Goal: Task Accomplishment & Management: Use online tool/utility

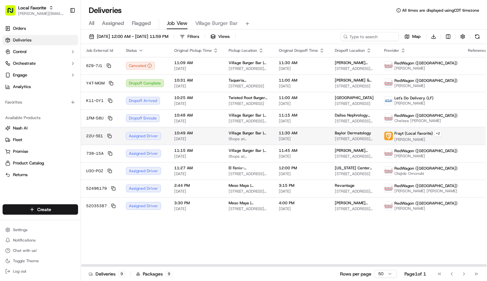
click at [219, 134] on td "10:49 AM [DATE]" at bounding box center [196, 136] width 54 height 18
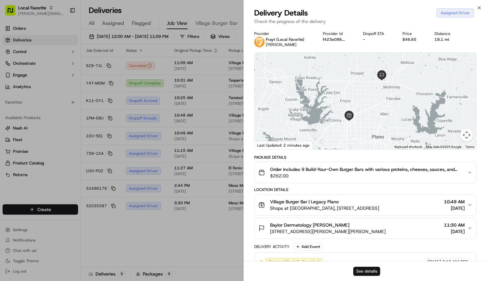
click at [242, 269] on button "See details" at bounding box center [366, 271] width 27 height 9
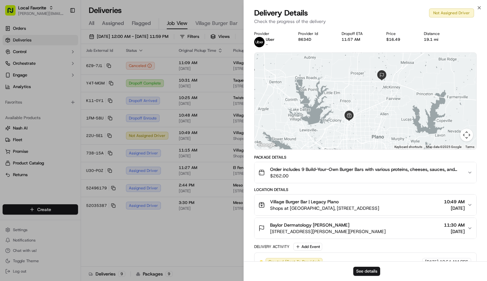
scroll to position [28, 0]
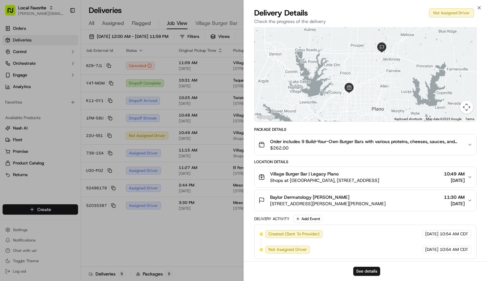
click at [242, 177] on icon "button" at bounding box center [469, 176] width 5 height 5
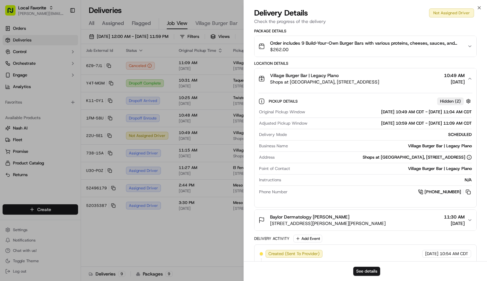
scroll to position [146, 0]
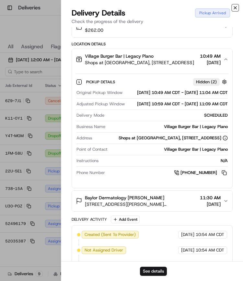
click at [235, 8] on icon "button" at bounding box center [235, 7] width 3 height 3
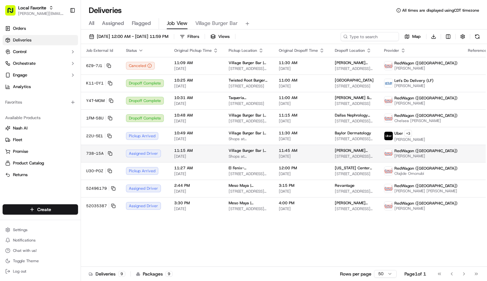
click at [242, 162] on td "11:45 AM 09/16/2025" at bounding box center [302, 153] width 56 height 17
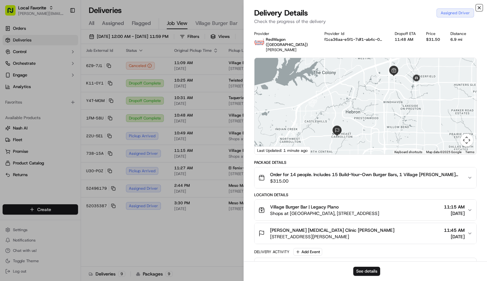
click at [242, 5] on icon "button" at bounding box center [479, 7] width 5 height 5
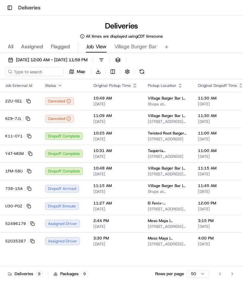
click at [25, 8] on h1 "Deliveries" at bounding box center [29, 8] width 22 height 8
click at [8, 7] on button "Toggle Sidebar" at bounding box center [9, 7] width 9 height 9
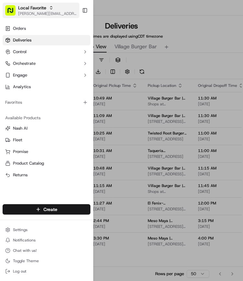
click at [22, 13] on span "[PERSON_NAME][EMAIL_ADDRESS][PERSON_NAME][DOMAIN_NAME]" at bounding box center [47, 13] width 59 height 5
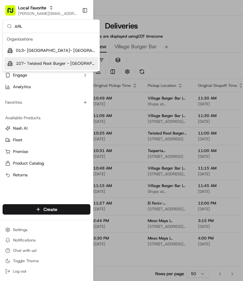
type input "ARL"
click at [39, 63] on span "107- Twisted Root Burger - Arlington" at bounding box center [56, 64] width 80 height 6
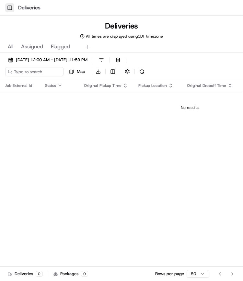
click at [11, 4] on button "Toggle Sidebar" at bounding box center [9, 7] width 9 height 9
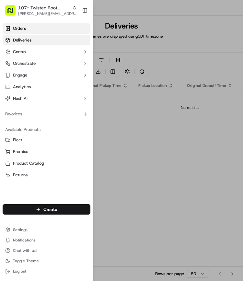
click at [21, 33] on link "Orders" at bounding box center [47, 28] width 88 height 10
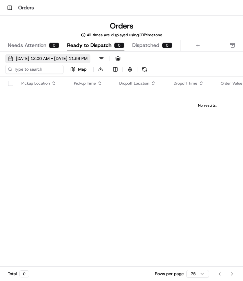
click at [46, 61] on span "09/16/2025 12:00 AM - 09/16/2025 11:59 PM" at bounding box center [52, 59] width 72 height 6
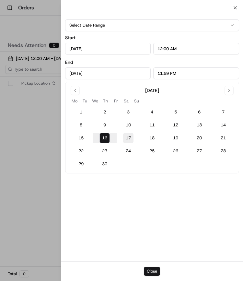
click at [128, 140] on button "17" at bounding box center [128, 138] width 10 height 10
type input "Sep 17, 2025"
click at [11, 24] on div at bounding box center [121, 140] width 243 height 281
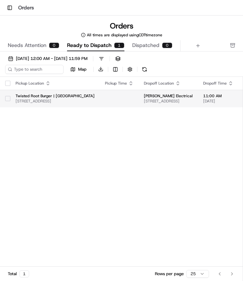
click at [9, 102] on div at bounding box center [7, 98] width 5 height 10
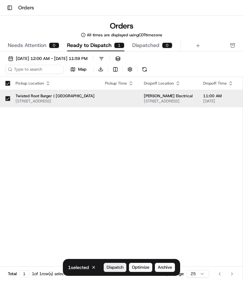
click at [118, 264] on span "Dispatch" at bounding box center [115, 267] width 17 height 6
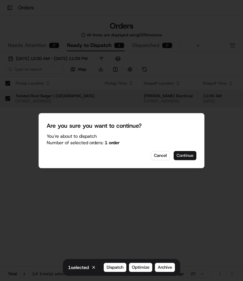
click at [179, 159] on button "Continue" at bounding box center [185, 155] width 23 height 9
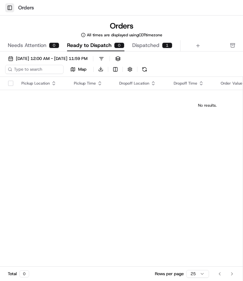
click at [6, 9] on button "Toggle Sidebar" at bounding box center [9, 7] width 9 height 9
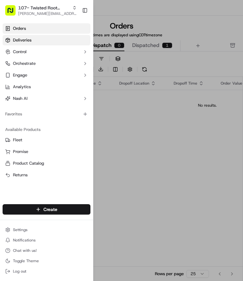
click at [30, 40] on span "Deliveries" at bounding box center [22, 40] width 18 height 6
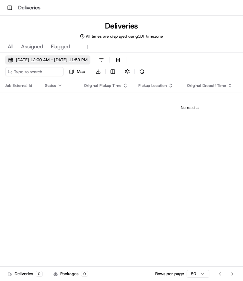
click at [45, 58] on span "09/16/2025 12:00 AM - 09/16/2025 11:59 PM" at bounding box center [52, 60] width 72 height 6
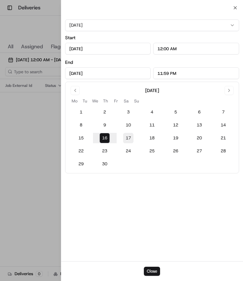
click at [131, 134] on button "17" at bounding box center [128, 138] width 10 height 10
type input "Sep 17, 2025"
click at [25, 28] on div at bounding box center [121, 140] width 243 height 281
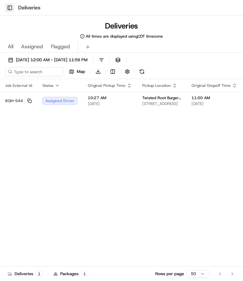
click at [11, 6] on button "Toggle Sidebar" at bounding box center [9, 7] width 9 height 9
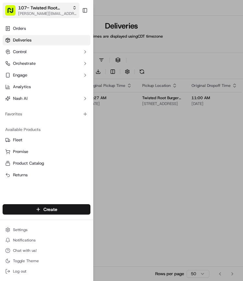
click at [35, 11] on span "[PERSON_NAME][EMAIL_ADDRESS][PERSON_NAME][DOMAIN_NAME]" at bounding box center [47, 13] width 59 height 5
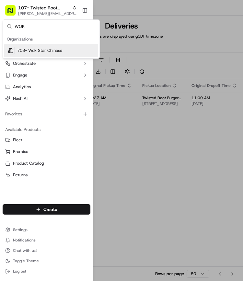
type input "WOK"
click at [40, 48] on span "703- Wok Star Chinese" at bounding box center [39, 51] width 45 height 6
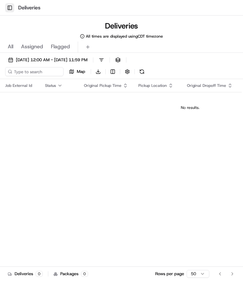
click at [9, 6] on button "Toggle Sidebar" at bounding box center [9, 7] width 9 height 9
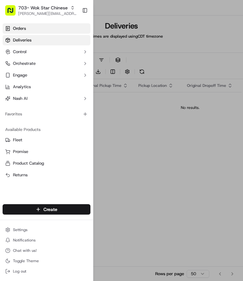
click at [19, 28] on span "Orders" at bounding box center [19, 29] width 13 height 6
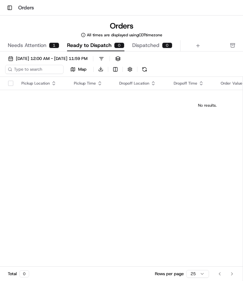
click at [25, 46] on span "Needs Attention" at bounding box center [27, 45] width 39 height 8
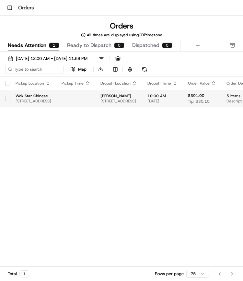
click at [42, 101] on span "8041 Walnut Hill Ln, Falls Church, VA 22042, USA" at bounding box center [34, 100] width 36 height 5
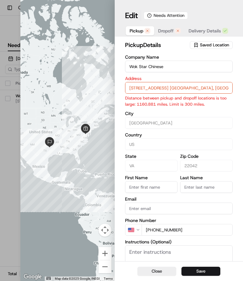
click at [172, 88] on input "8041 Walnut Hill Ln. Falls Church, VA 22042" at bounding box center [178, 88] width 107 height 12
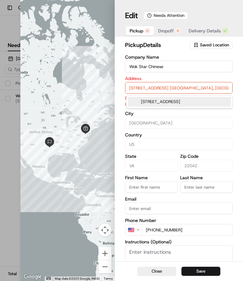
click at [172, 88] on input "8041 Walnut Hill Ln. Falls Church, VA 22042" at bounding box center [178, 88] width 107 height 12
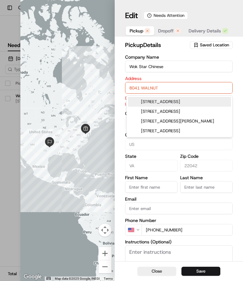
click at [179, 103] on div "8041 Walnut Hill Lane, Dallas, TX" at bounding box center [179, 102] width 103 height 10
type input "[STREET_ADDRESS]"
type input "[GEOGRAPHIC_DATA]"
type input "United States"
type input "[GEOGRAPHIC_DATA]"
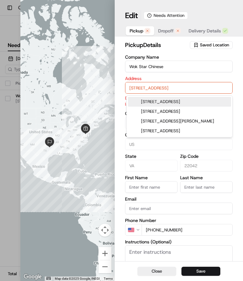
type input "75231"
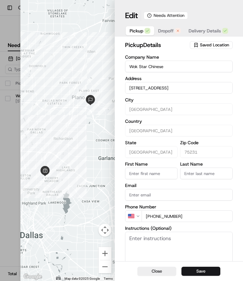
click at [166, 30] on span "Dropoff" at bounding box center [166, 31] width 16 height 6
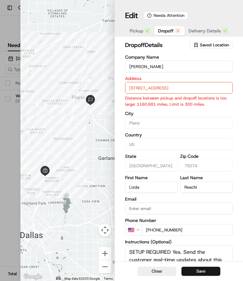
click at [146, 89] on input "2925 E Plano Pkwy Plano, TX 75074" at bounding box center [178, 88] width 107 height 12
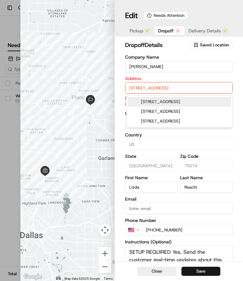
click at [146, 89] on input "2925 E Plano Pkwy Plano, TX 75074" at bounding box center [178, 88] width 107 height 12
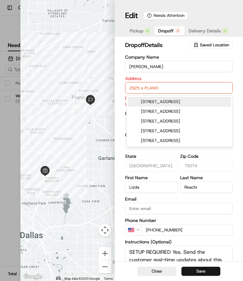
click at [202, 100] on div "2925 East Plano Parkway, Plano, TX" at bounding box center [179, 102] width 103 height 10
type input "[STREET_ADDRESS]"
type input "United States"
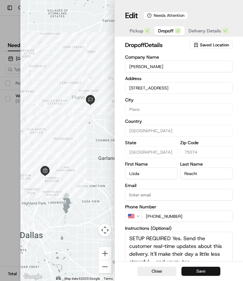
type input "[STREET_ADDRESS]"
click at [196, 271] on button "Save" at bounding box center [200, 270] width 39 height 9
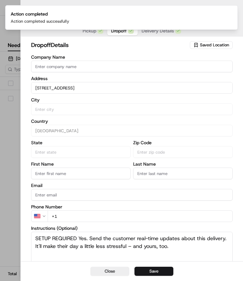
type input "+1"
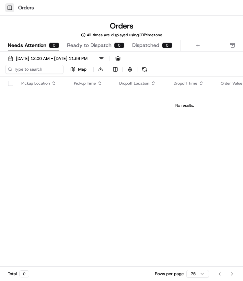
click at [7, 7] on button "Toggle Sidebar" at bounding box center [9, 7] width 9 height 9
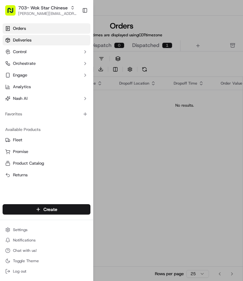
click at [17, 38] on span "Deliveries" at bounding box center [22, 40] width 18 height 6
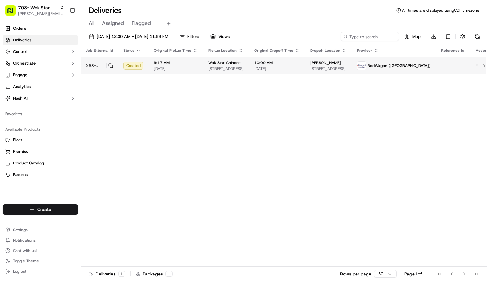
click at [242, 65] on html "703- Wok Star Chinese andrea.rojas@localfavorite.com Toggle Sidebar Orders Deli…" at bounding box center [243, 140] width 487 height 281
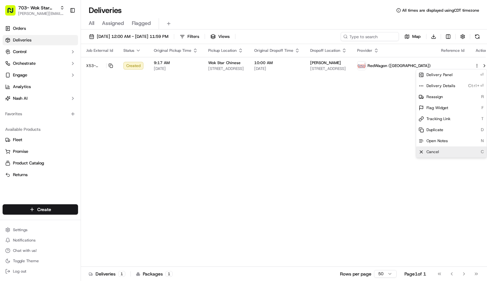
click at [242, 154] on div "Cancel C" at bounding box center [451, 151] width 71 height 11
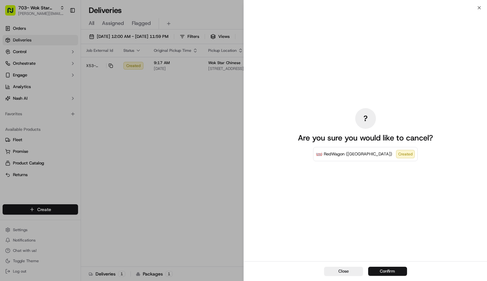
click at [242, 275] on button "Confirm" at bounding box center [387, 271] width 39 height 9
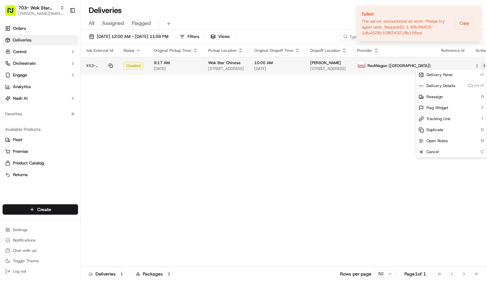
click at [242, 65] on button at bounding box center [484, 66] width 8 height 8
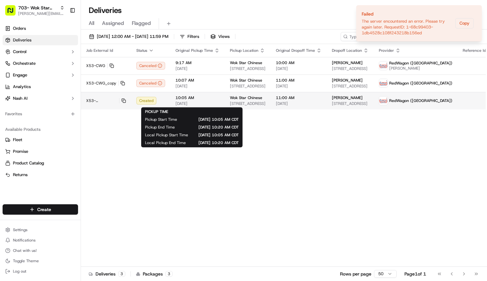
click at [178, 99] on span "10:05 AM" at bounding box center [197, 97] width 44 height 5
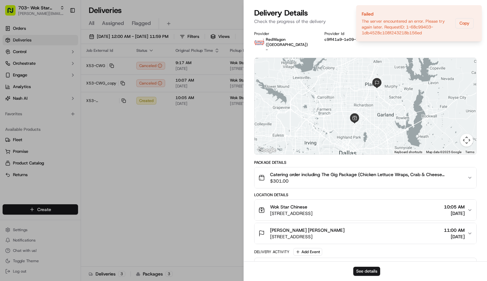
scroll to position [13, 0]
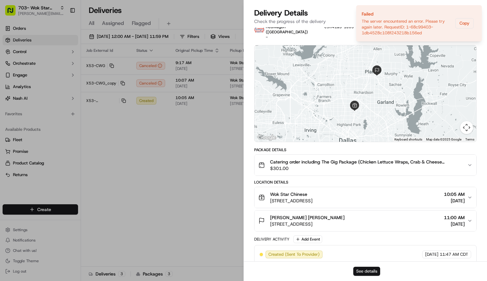
click at [242, 270] on button "See details" at bounding box center [366, 271] width 27 height 9
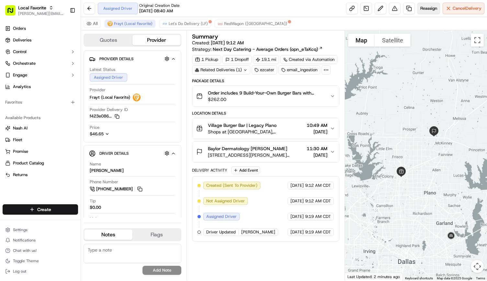
click at [420, 8] on span "Reassign" at bounding box center [428, 9] width 17 height 6
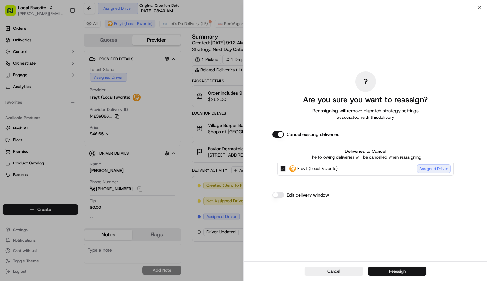
click at [393, 269] on button "Reassign" at bounding box center [397, 271] width 58 height 9
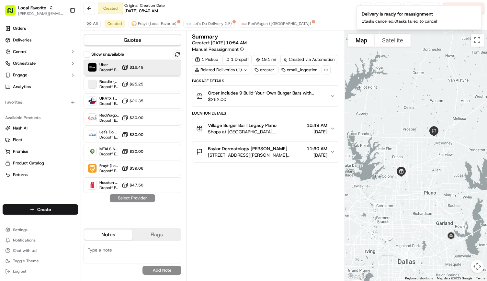
click at [146, 70] on div "Uber Dropoff ETA 55 minutes $16.49" at bounding box center [133, 68] width 98 height 16
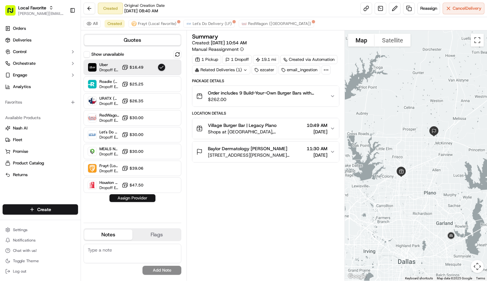
click at [139, 201] on button "Assign Provider" at bounding box center [132, 198] width 46 height 8
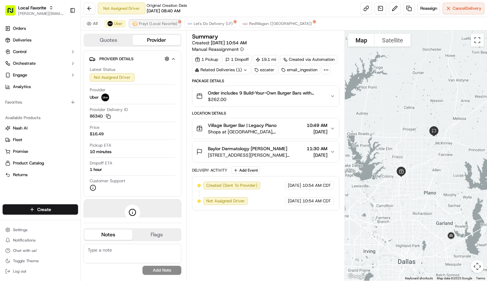
click at [153, 25] on span "Frayt (Local Favorite)" at bounding box center [158, 23] width 39 height 5
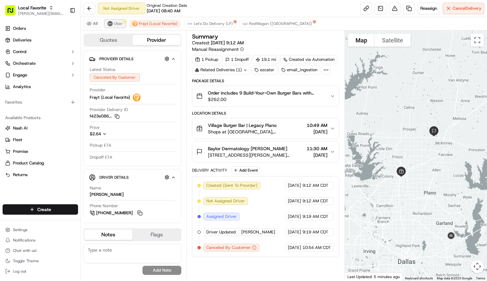
click at [111, 20] on button "Uber" at bounding box center [115, 24] width 21 height 8
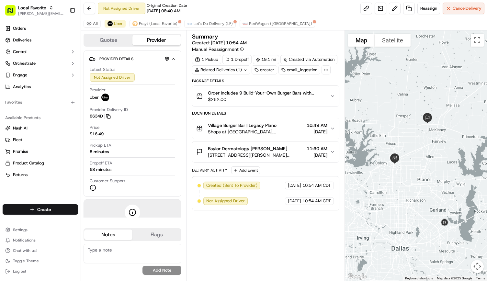
click at [299, 173] on div "Delivery Activity Add Event" at bounding box center [265, 170] width 147 height 8
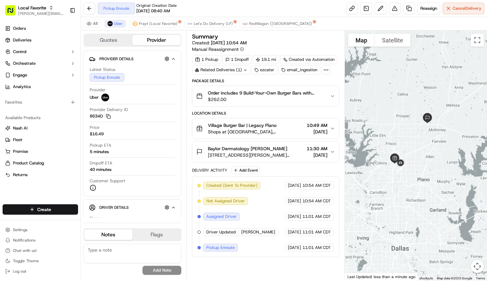
click at [184, 128] on div "Quotes Provider Provider Details Hidden ( 2 ) Latest Status Pickup Enroute Prov…" at bounding box center [134, 155] width 106 height 250
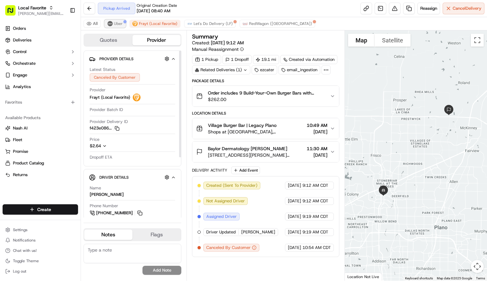
click at [113, 23] on button "Uber" at bounding box center [115, 24] width 21 height 8
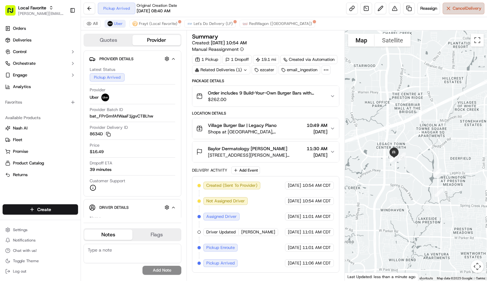
click at [458, 13] on button "Cancel Delivery" at bounding box center [464, 9] width 42 height 12
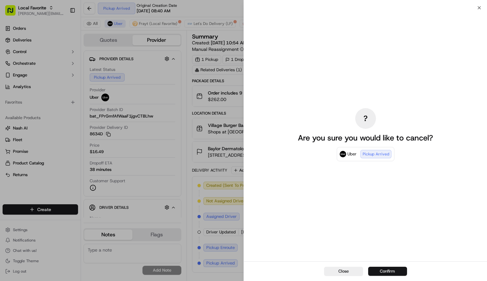
click at [385, 268] on button "Confirm" at bounding box center [387, 271] width 39 height 9
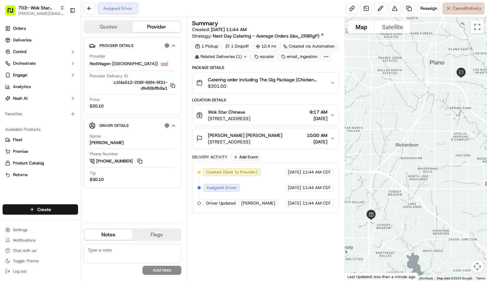
click at [459, 11] on span "Cancel Delivery" at bounding box center [467, 9] width 29 height 6
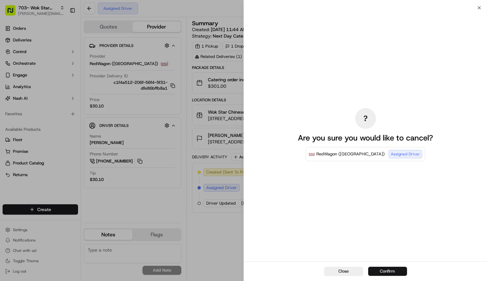
click at [379, 272] on button "Confirm" at bounding box center [387, 271] width 39 height 9
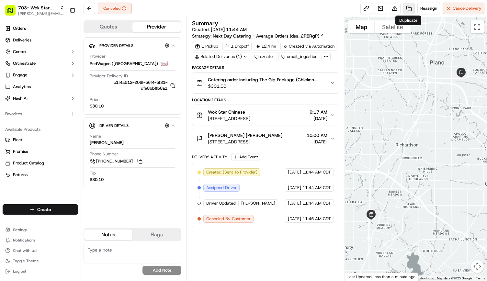
click at [411, 9] on link at bounding box center [409, 9] width 12 height 12
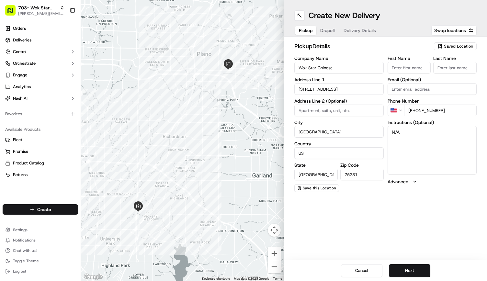
click at [352, 32] on span "Delivery Details" at bounding box center [359, 30] width 32 height 6
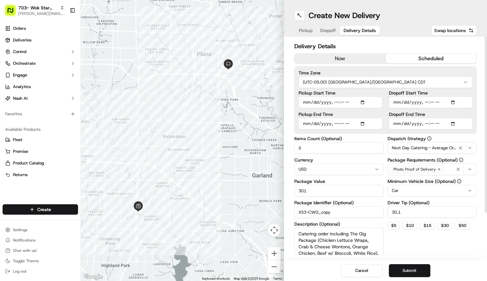
click at [333, 102] on input "Pickup Start Time" at bounding box center [340, 102] width 84 height 12
click at [337, 102] on input "Pickup Start Time" at bounding box center [340, 102] width 84 height 12
click at [333, 102] on input "Pickup Start Time" at bounding box center [340, 102] width 84 height 12
type input "2025-09-17T10:17"
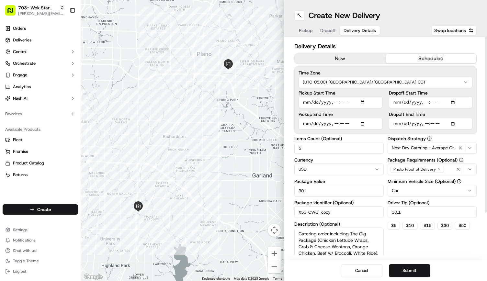
click at [334, 124] on div "Pickup End Time" at bounding box center [340, 120] width 84 height 17
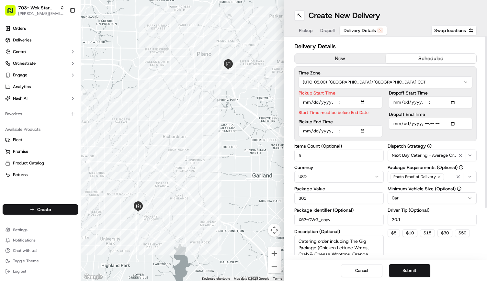
type input "2025-09-17T10:32"
click at [346, 116] on div "Pickup Start Time Start Time must be before End Date Pickup End Time" at bounding box center [340, 114] width 84 height 46
click at [348, 113] on p "Start Time must be before End Date" at bounding box center [340, 112] width 84 height 6
click at [349, 101] on input "Pickup Start Time" at bounding box center [340, 102] width 84 height 12
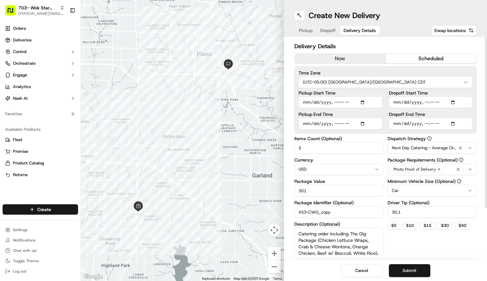
click at [360, 116] on div "Pickup Start Time Pickup End Time" at bounding box center [340, 110] width 84 height 39
click at [425, 100] on input "Dropoff Start Time" at bounding box center [431, 102] width 84 height 12
type input "[DATE]T10:45"
click at [425, 123] on div "Dropoff End Time" at bounding box center [431, 120] width 84 height 17
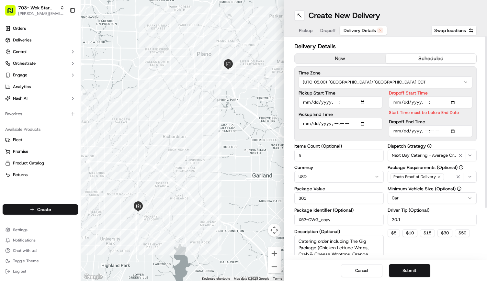
type input "[DATE]T11:00"
click at [425, 125] on div "Dropoff End Time" at bounding box center [431, 127] width 84 height 17
click at [420, 112] on p "Start Time must be before End Date" at bounding box center [431, 112] width 84 height 6
click at [415, 104] on input "Dropoff Start Time" at bounding box center [431, 102] width 84 height 12
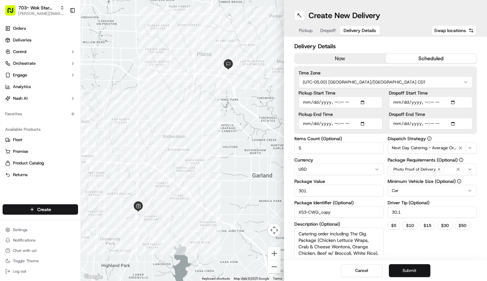
click at [414, 270] on button "Submit" at bounding box center [409, 270] width 41 height 13
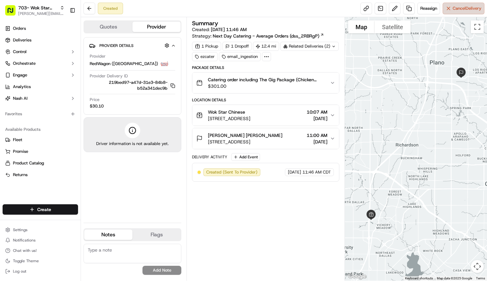
click at [465, 6] on span "Cancel Delivery" at bounding box center [467, 9] width 29 height 6
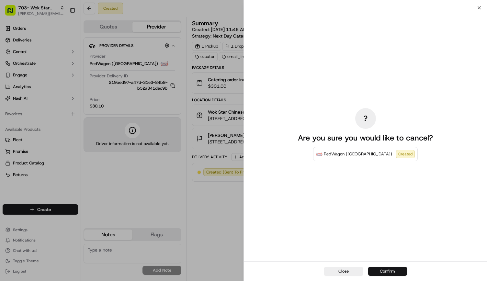
click at [387, 268] on button "Confirm" at bounding box center [387, 271] width 39 height 9
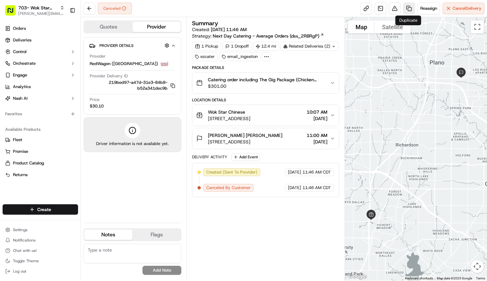
click at [411, 8] on link at bounding box center [409, 9] width 12 height 12
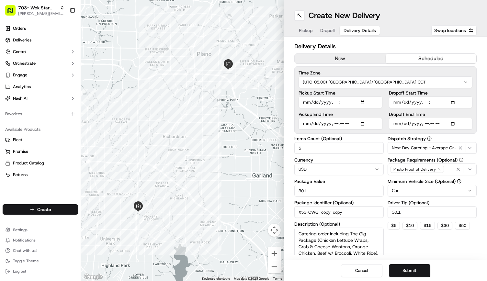
click at [361, 26] on button "Delivery Details" at bounding box center [360, 30] width 40 height 9
click at [337, 102] on input "Pickup Start Time" at bounding box center [340, 102] width 84 height 12
click at [341, 103] on input "Pickup Start Time" at bounding box center [340, 102] width 84 height 12
click at [341, 123] on input "Pickup End Time" at bounding box center [340, 124] width 84 height 12
type input "[DATE]T10:30"
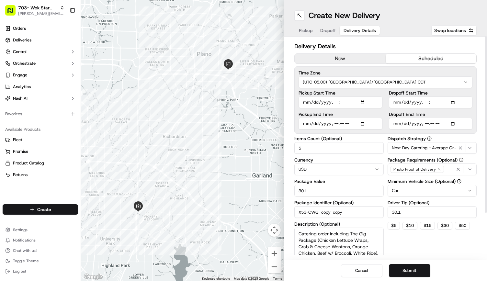
click at [341, 102] on input "Pickup Start Time" at bounding box center [340, 102] width 84 height 12
type input "[DATE]T10:15"
click at [405, 269] on button "Submit" at bounding box center [409, 270] width 41 height 13
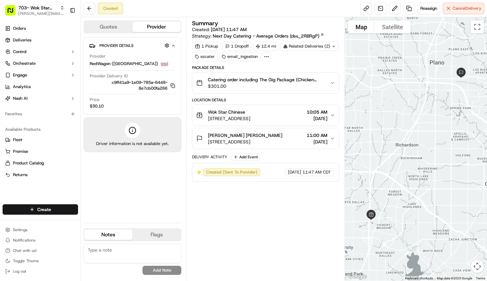
click at [333, 116] on icon "button" at bounding box center [332, 115] width 5 height 5
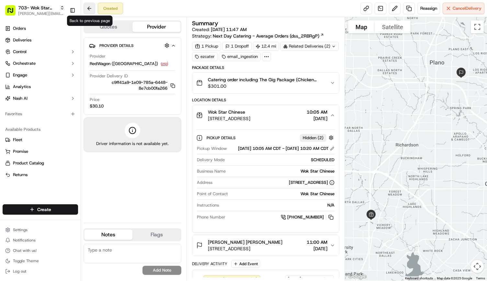
click at [91, 9] on button at bounding box center [90, 9] width 12 height 12
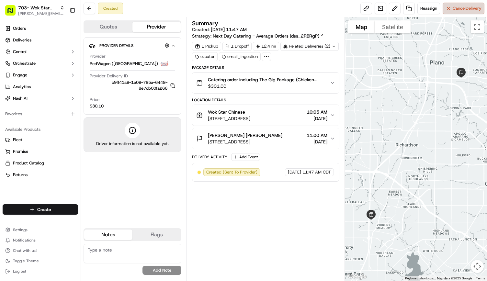
click at [454, 9] on span "Cancel Delivery" at bounding box center [467, 9] width 29 height 6
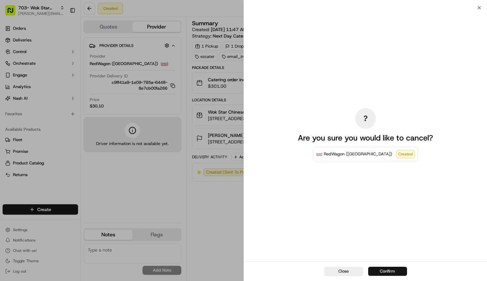
click at [384, 273] on button "Confirm" at bounding box center [387, 271] width 39 height 9
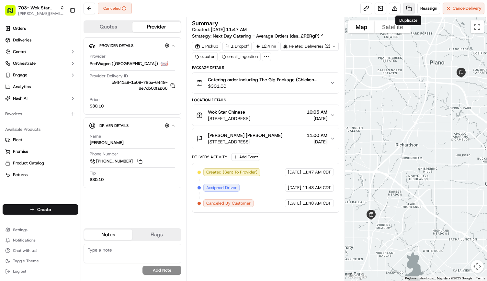
click at [409, 6] on link at bounding box center [409, 9] width 12 height 12
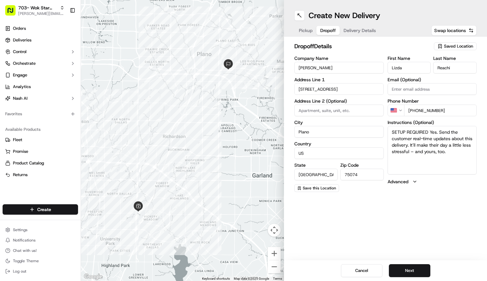
click at [332, 31] on span "Dropoff" at bounding box center [328, 30] width 16 height 6
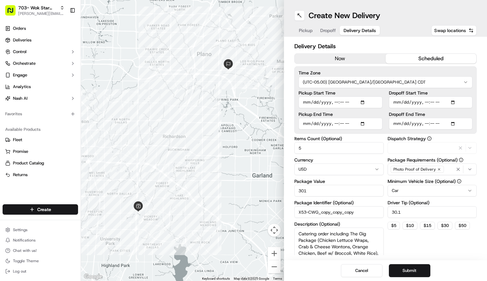
click at [351, 32] on span "Delivery Details" at bounding box center [359, 30] width 32 height 6
click at [340, 100] on input "Pickup Start Time" at bounding box center [340, 102] width 84 height 12
type input "[DATE]T10:15"
click at [347, 114] on label "Pickup End Time" at bounding box center [340, 114] width 84 height 5
click at [347, 118] on input "Pickup End Time" at bounding box center [340, 124] width 84 height 12
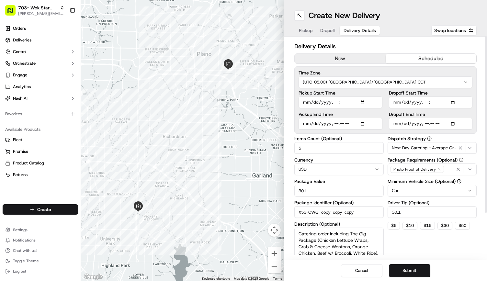
click at [340, 125] on input "Pickup End Time" at bounding box center [340, 124] width 84 height 12
type input "[DATE]T10:30"
click at [343, 111] on div "Pickup Start Time Pickup End Time" at bounding box center [340, 110] width 84 height 39
click at [341, 100] on input "Pickup Start Time" at bounding box center [340, 102] width 84 height 12
type input "[DATE]T10:20"
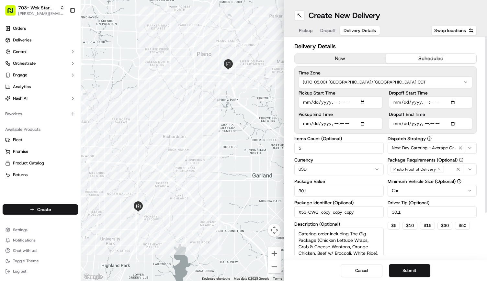
click at [357, 114] on label "Pickup End Time" at bounding box center [340, 114] width 84 height 5
click at [357, 118] on input "Pickup End Time" at bounding box center [340, 124] width 84 height 12
click at [403, 272] on button "Submit" at bounding box center [409, 270] width 41 height 13
